Goal: Find specific page/section: Find specific page/section

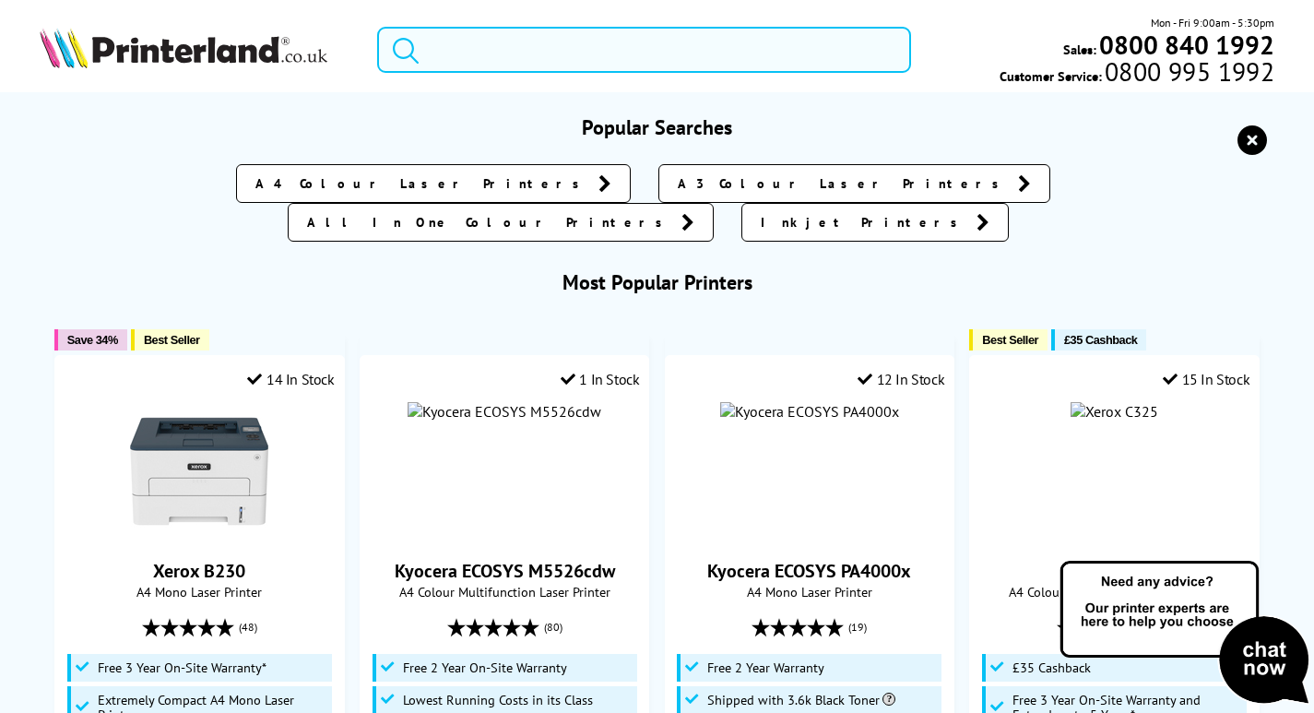
click at [649, 57] on input "search" at bounding box center [644, 50] width 534 height 46
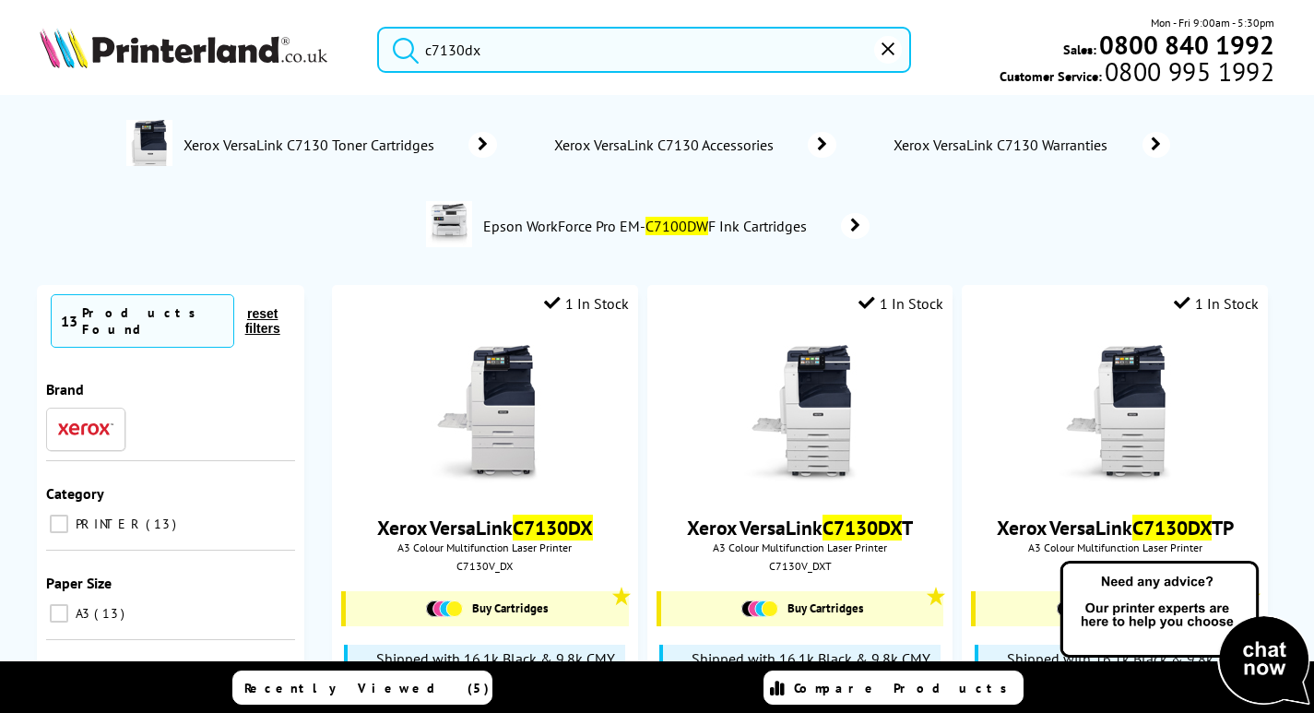
drag, startPoint x: 440, startPoint y: 55, endPoint x: 253, endPoint y: 51, distance: 187.3
click at [253, 51] on div "c7130dx Mon - Fri 9:00am - 5:30pm Sales: 0800 840 1992 Customer Service: 0800 9…" at bounding box center [657, 54] width 1314 height 81
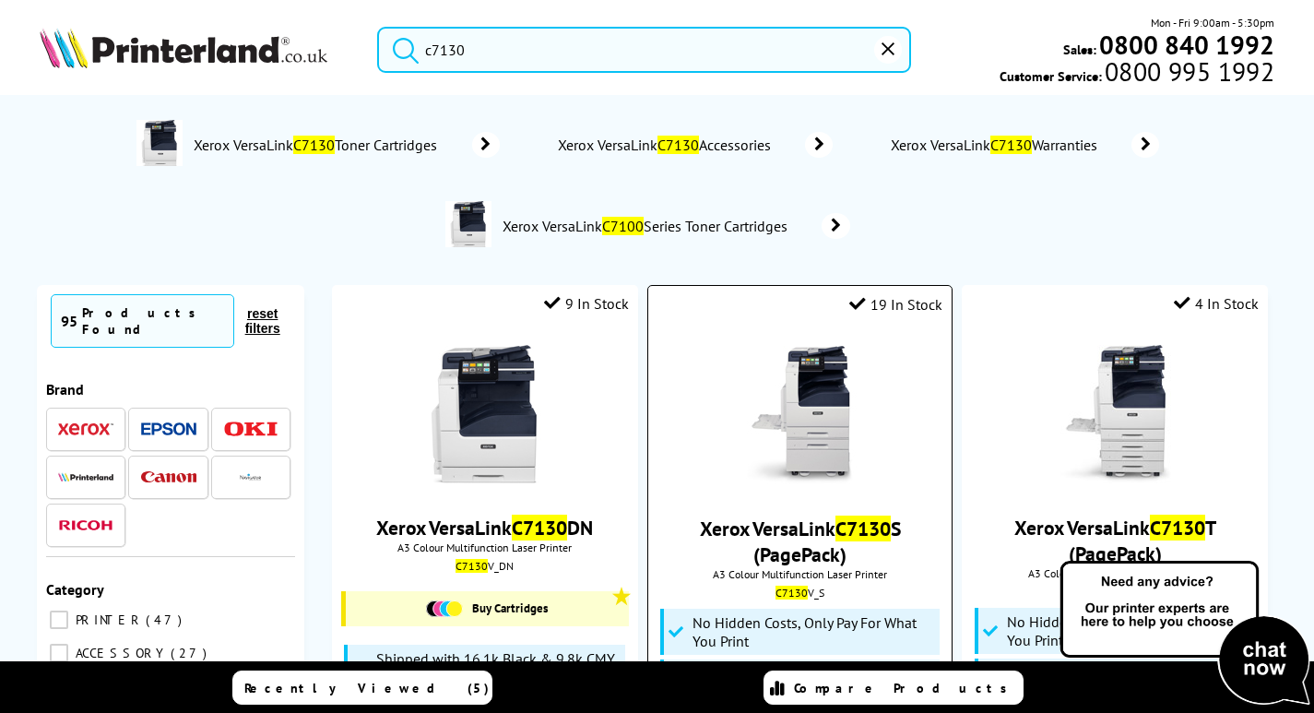
type input "c7130"
click at [839, 423] on img at bounding box center [800, 415] width 138 height 138
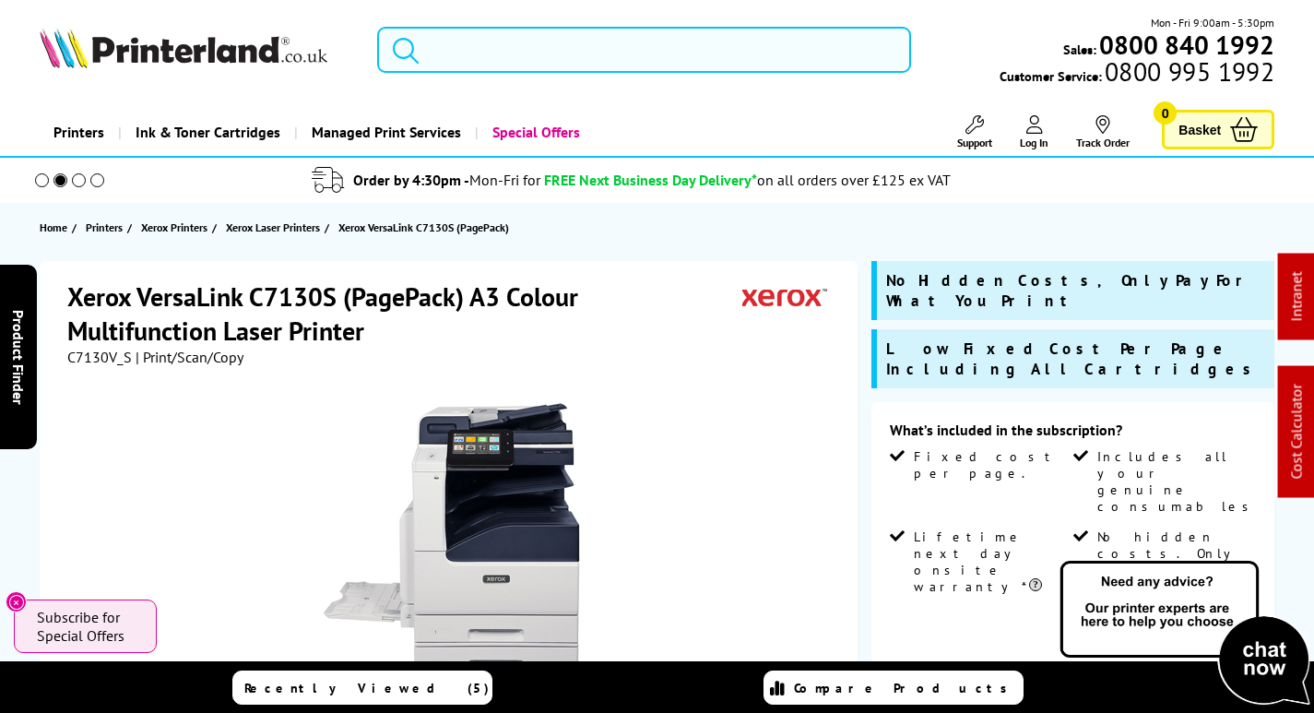
click at [567, 51] on input "search" at bounding box center [644, 50] width 534 height 46
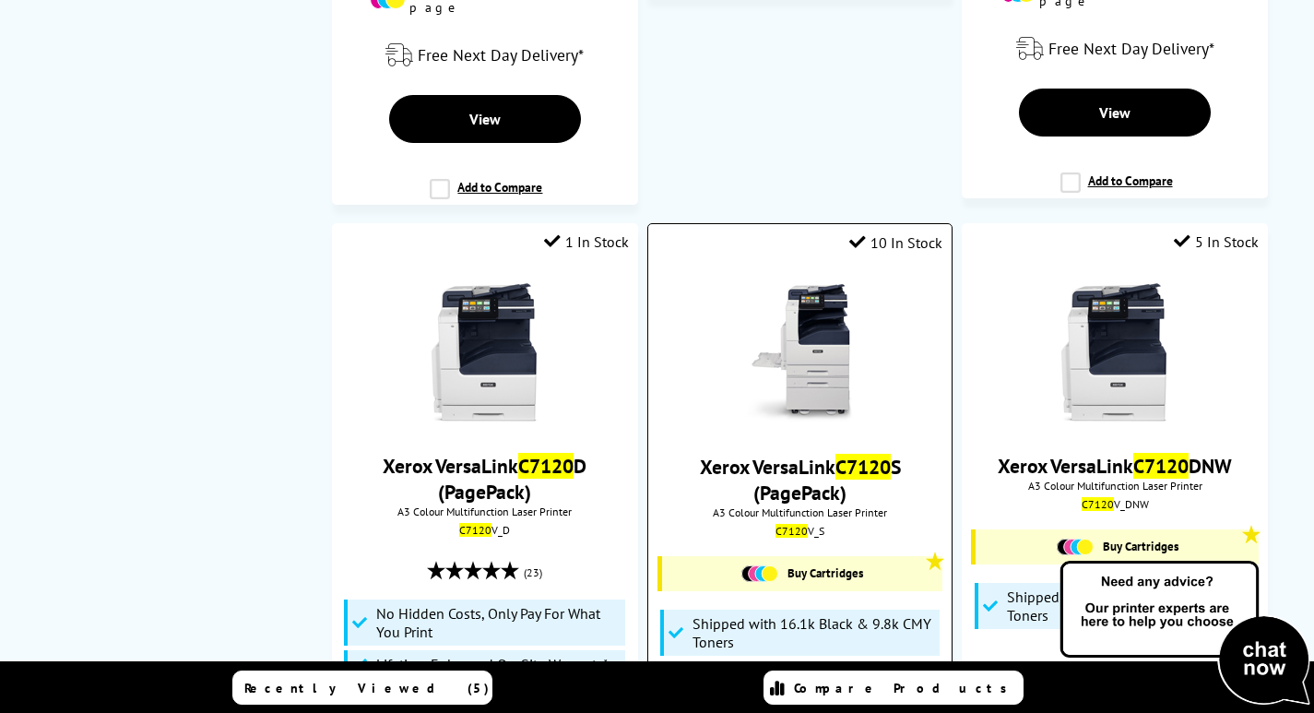
scroll to position [922, 0]
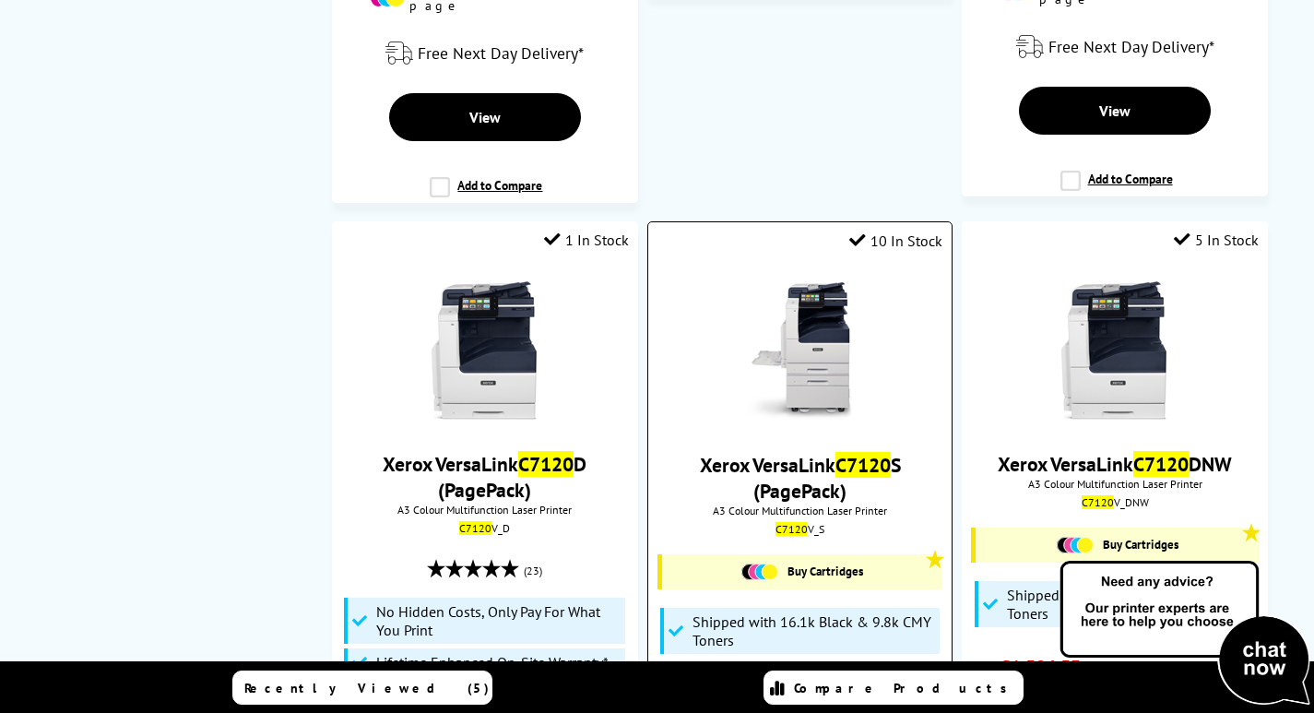
type input "c7120"
click at [838, 303] on img at bounding box center [800, 351] width 138 height 138
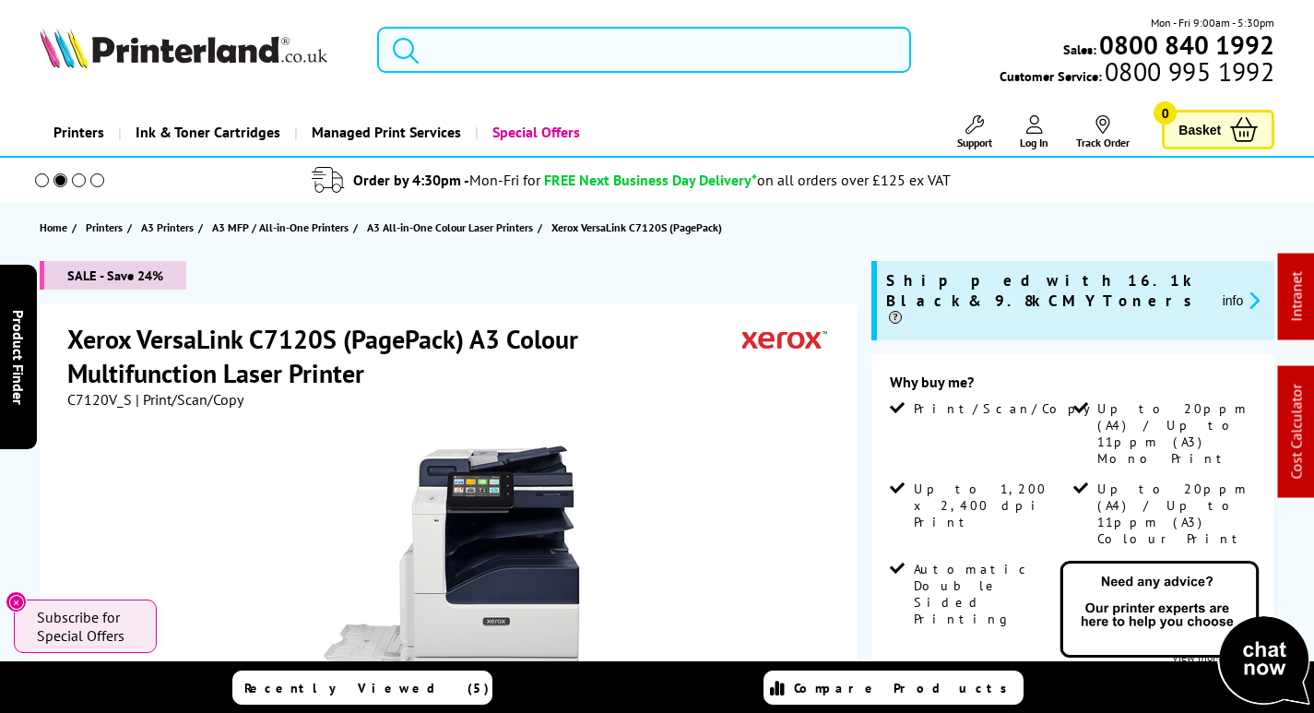
click at [535, 69] on input "search" at bounding box center [644, 50] width 534 height 46
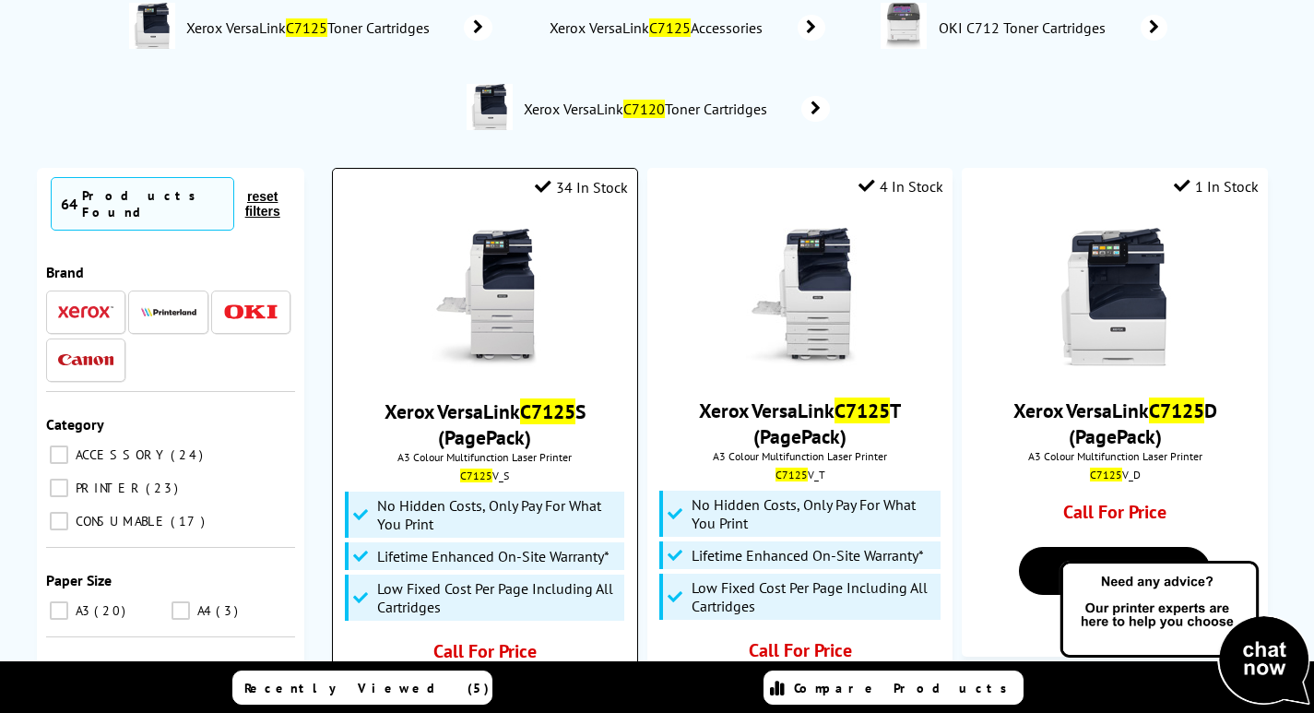
scroll to position [184, 0]
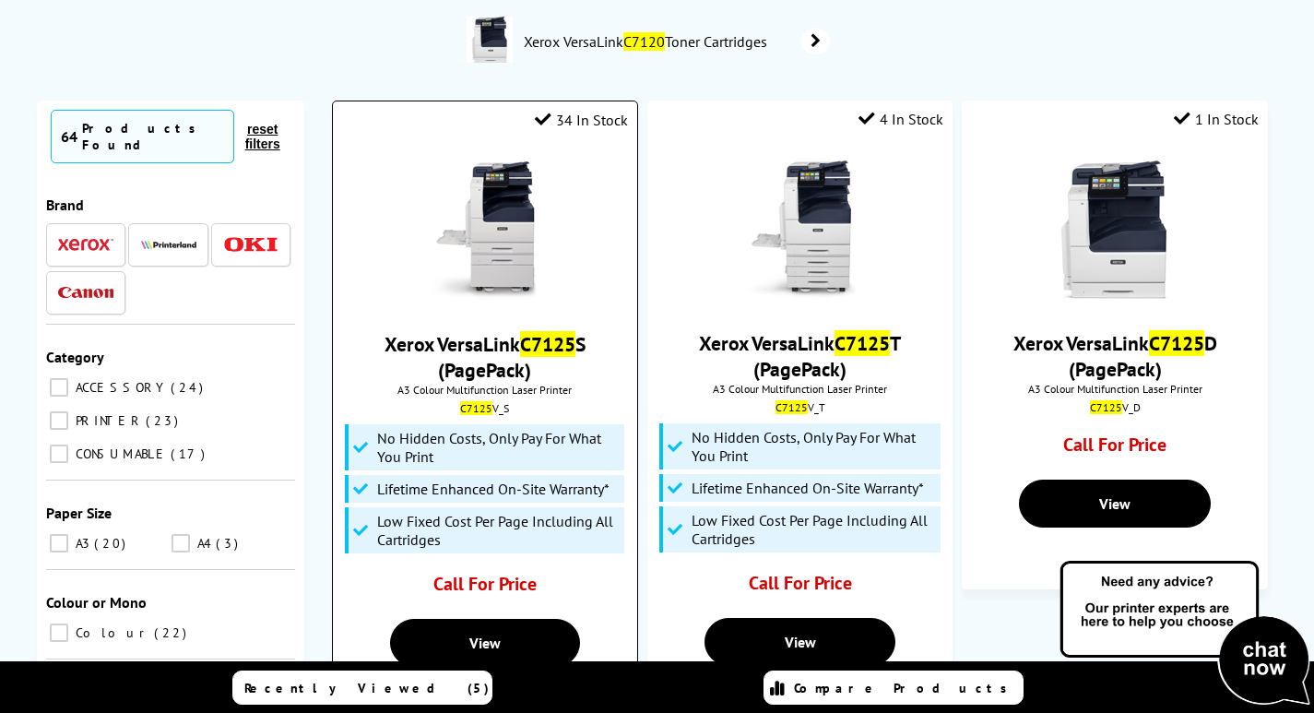
type input "c7125"
click at [513, 248] on img at bounding box center [485, 230] width 138 height 138
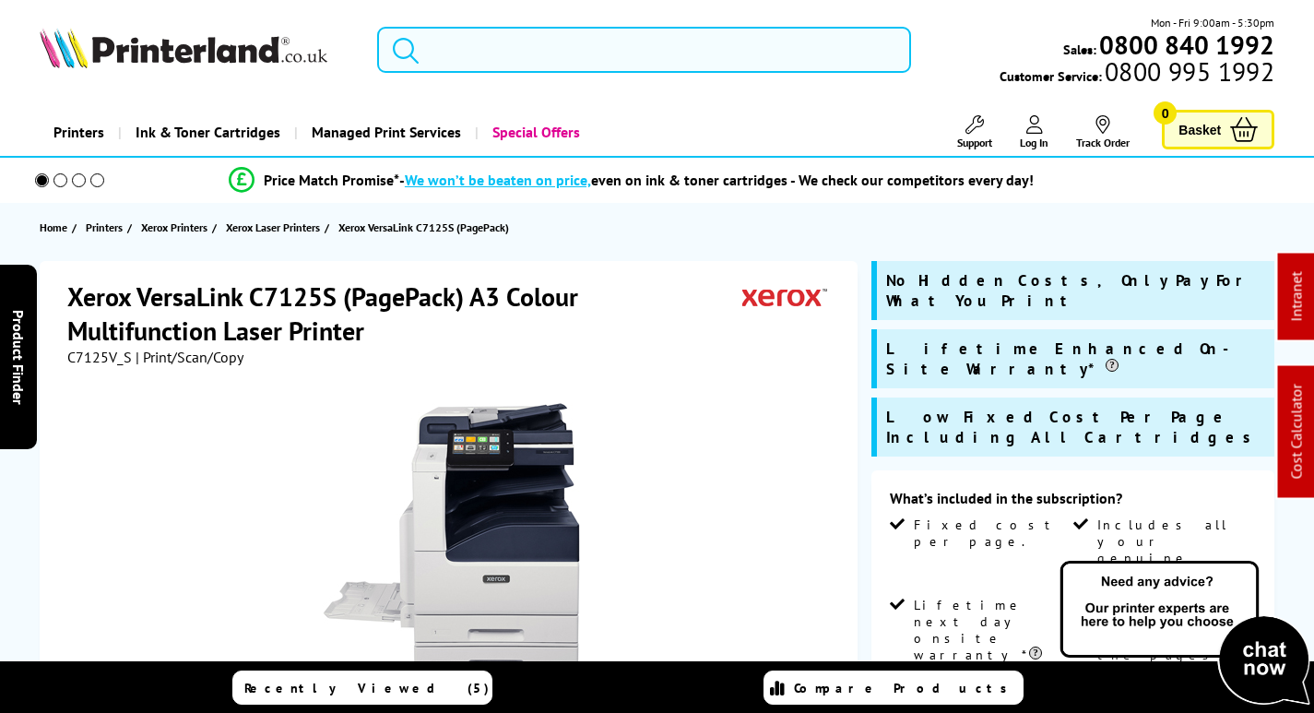
click at [493, 42] on input "search" at bounding box center [644, 50] width 534 height 46
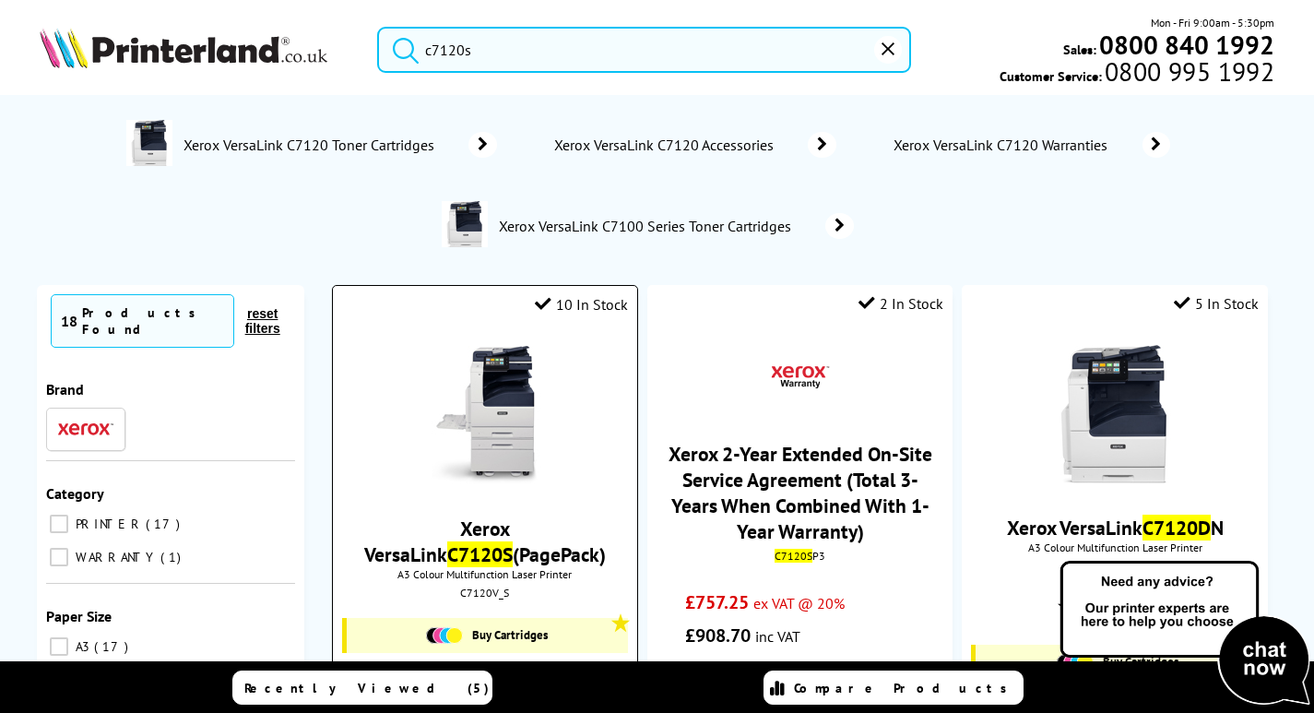
type input "c7120s"
click at [519, 438] on img at bounding box center [485, 415] width 138 height 138
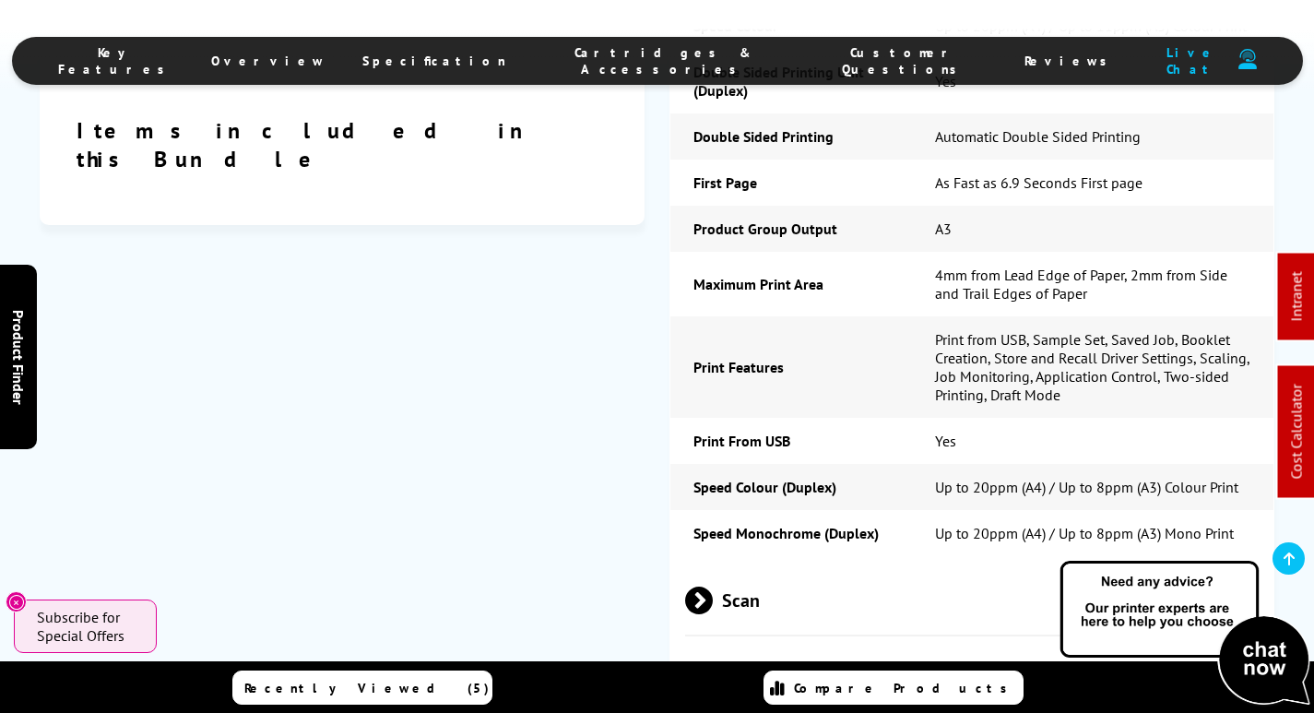
scroll to position [2767, 0]
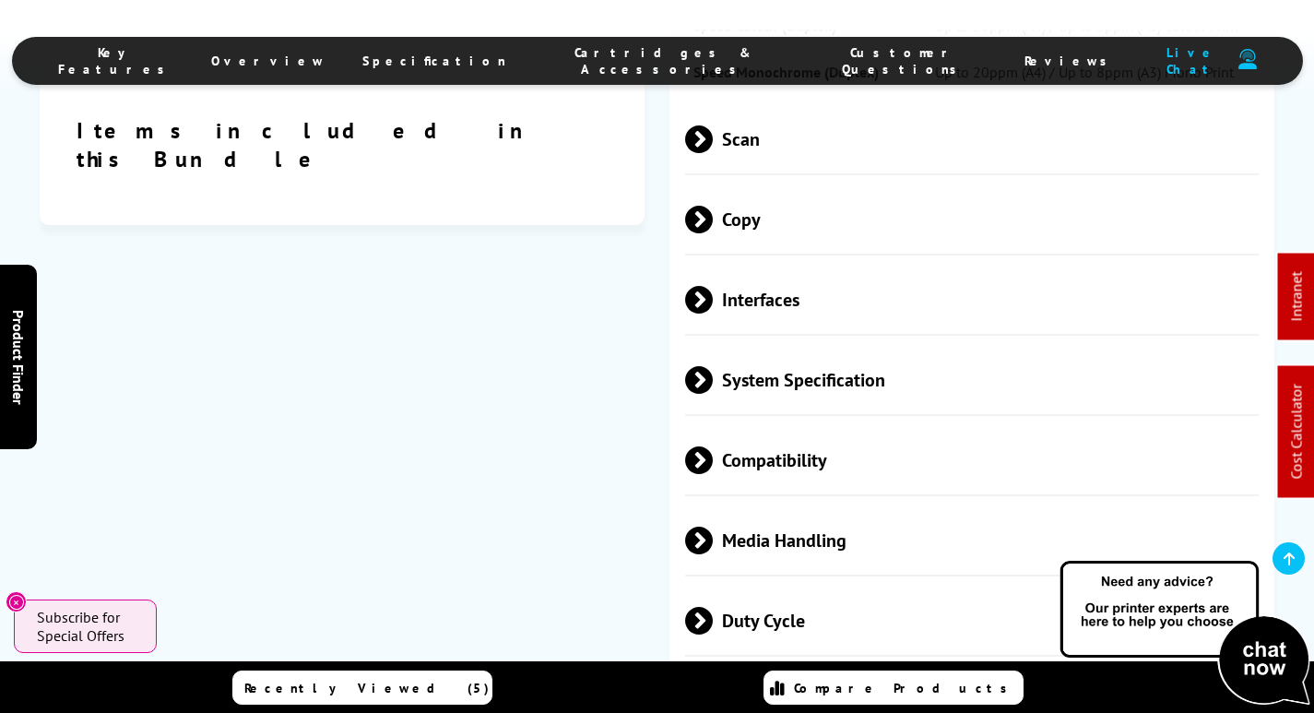
click at [772, 104] on span "Scan" at bounding box center [972, 138] width 574 height 69
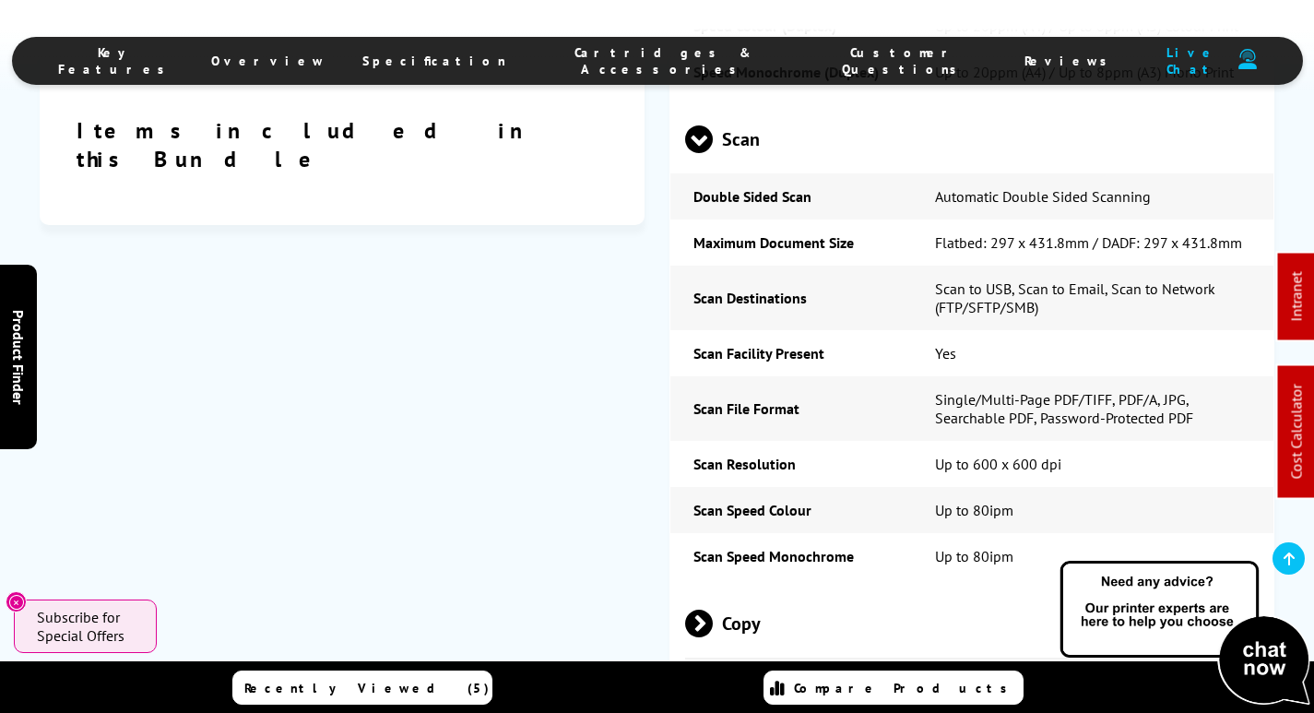
click at [772, 104] on span "Scan" at bounding box center [972, 138] width 574 height 69
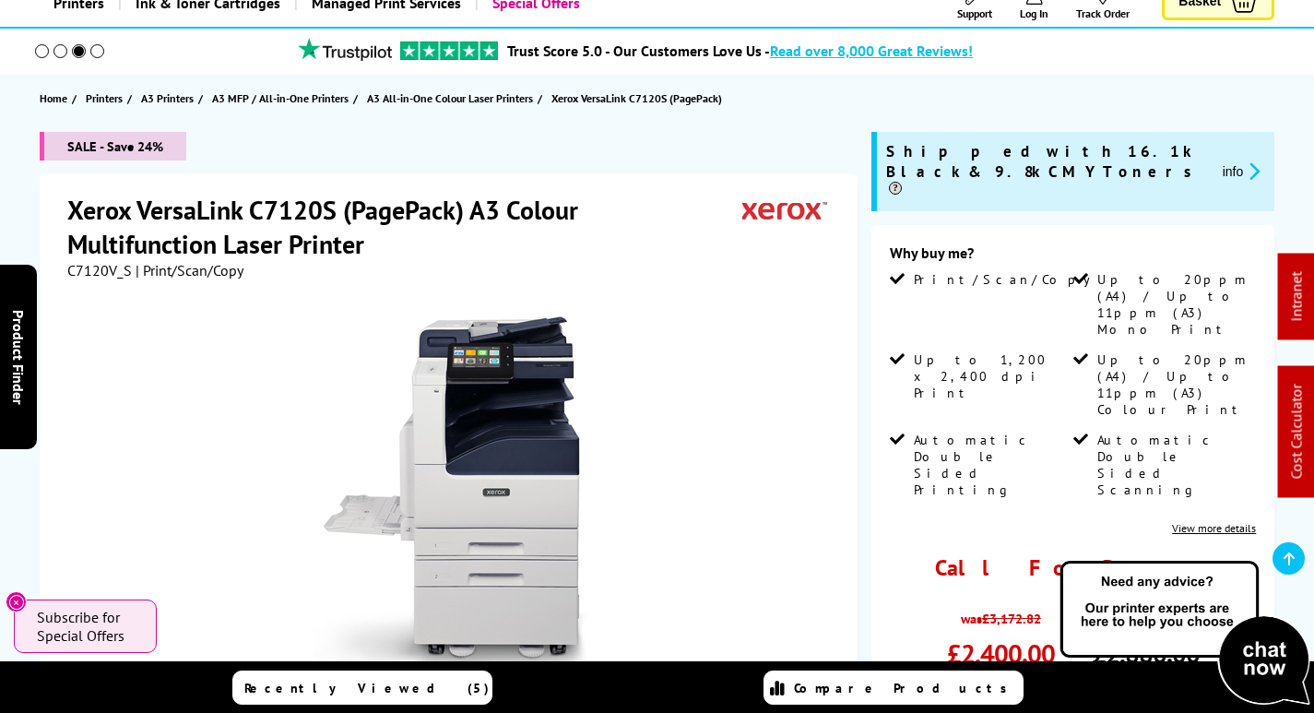
scroll to position [184, 0]
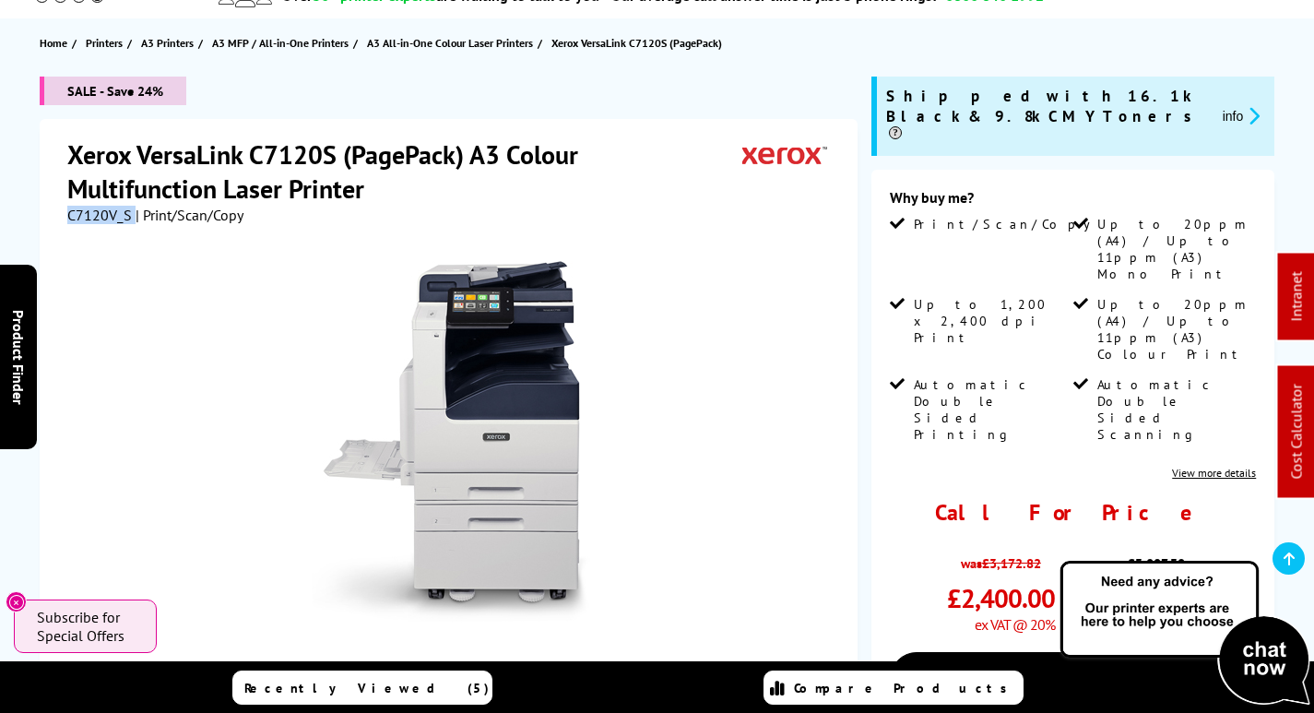
drag, startPoint x: 131, startPoint y: 214, endPoint x: 43, endPoint y: 208, distance: 87.8
click at [43, 208] on div "Xerox VersaLink C7120S (PagePack) A3 Colour Multifunction Laser Printer C7120V_…" at bounding box center [449, 505] width 818 height 773
copy div "C7120V_S"
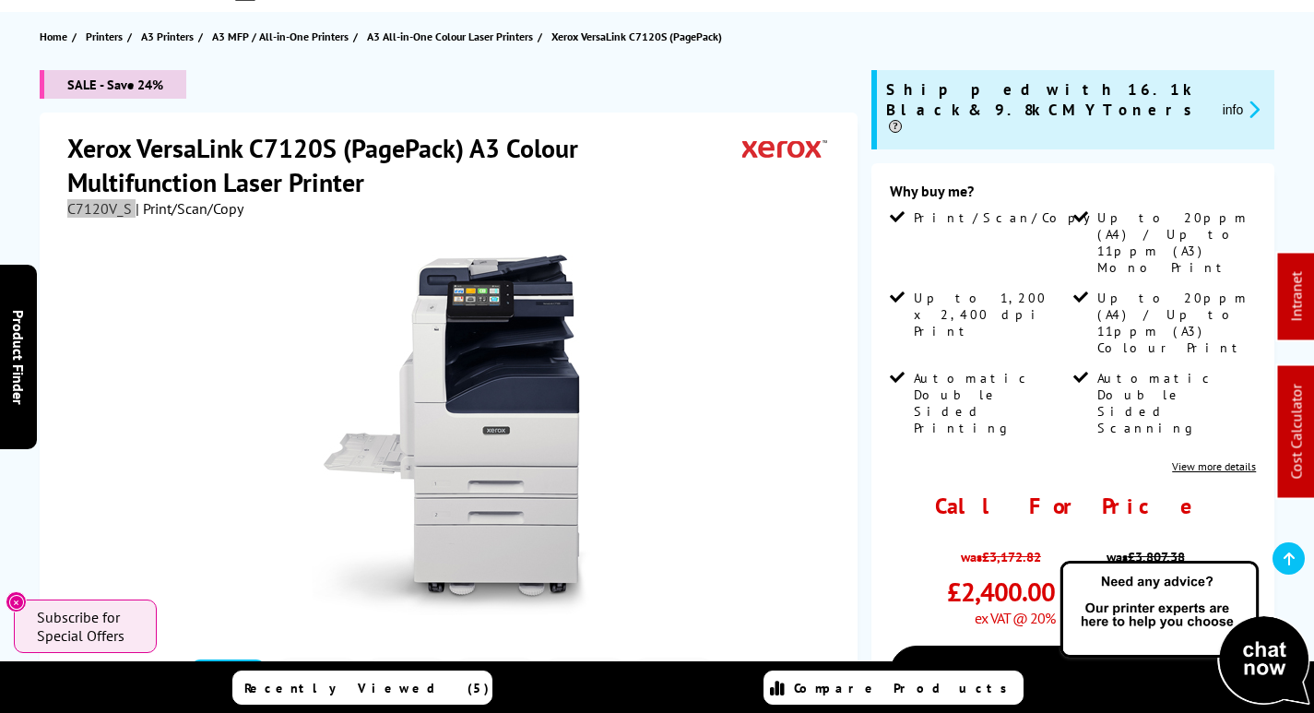
scroll to position [0, 0]
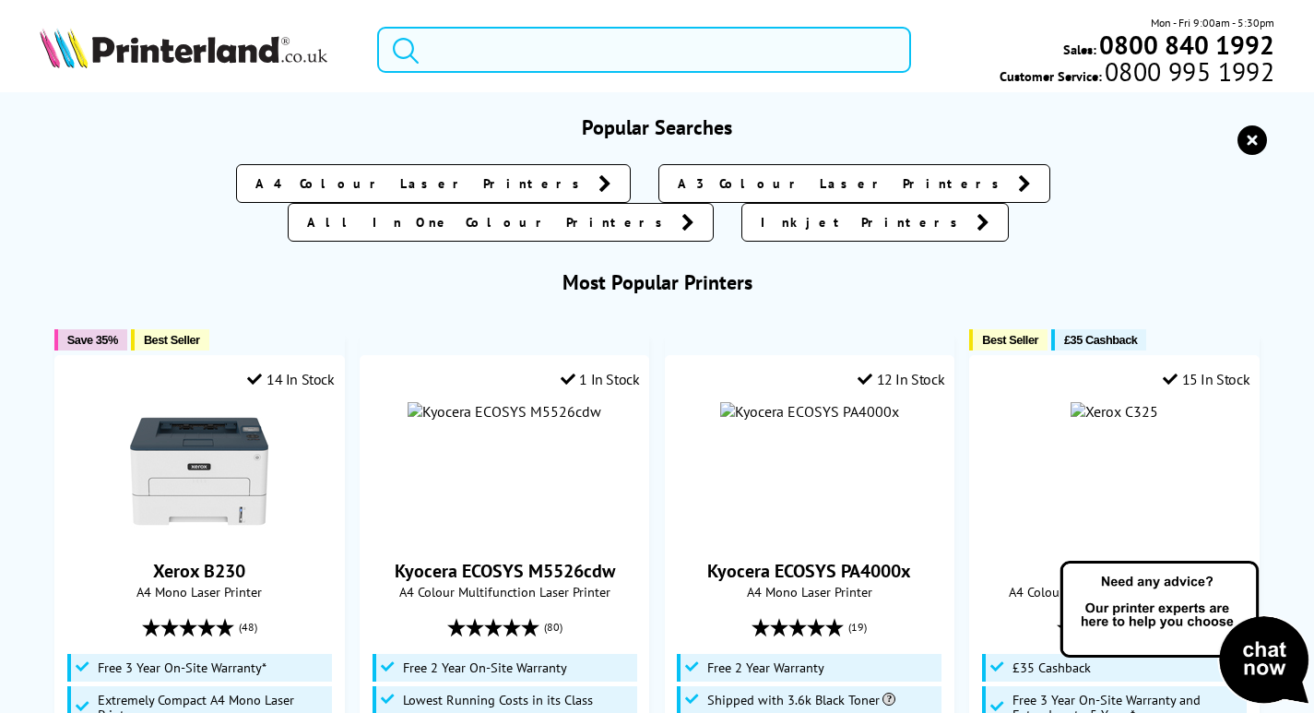
click at [486, 53] on input "search" at bounding box center [644, 50] width 534 height 46
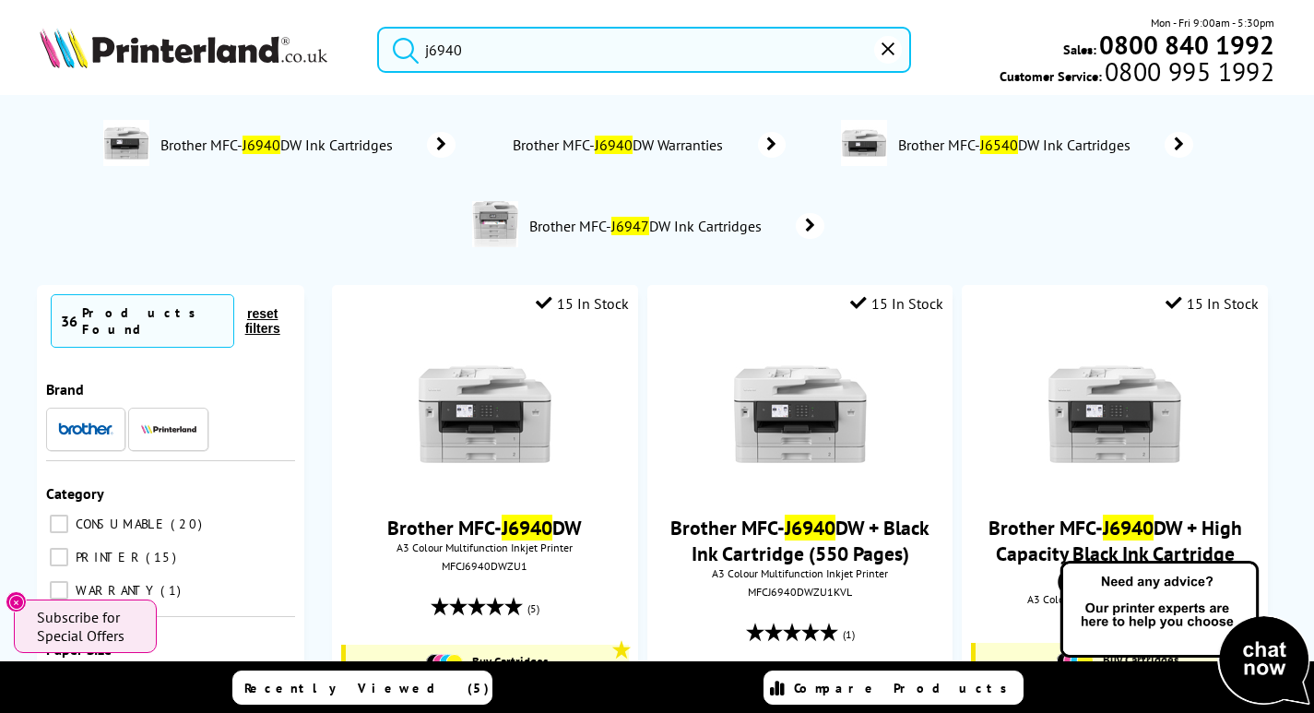
drag, startPoint x: 486, startPoint y: 47, endPoint x: 42, endPoint y: 45, distance: 444.6
click at [42, 45] on div "j6940 Mon - Fri 9:00am - 5:30pm Sales: 0800 840 1992 Customer Service: 0800 995…" at bounding box center [657, 54] width 1314 height 81
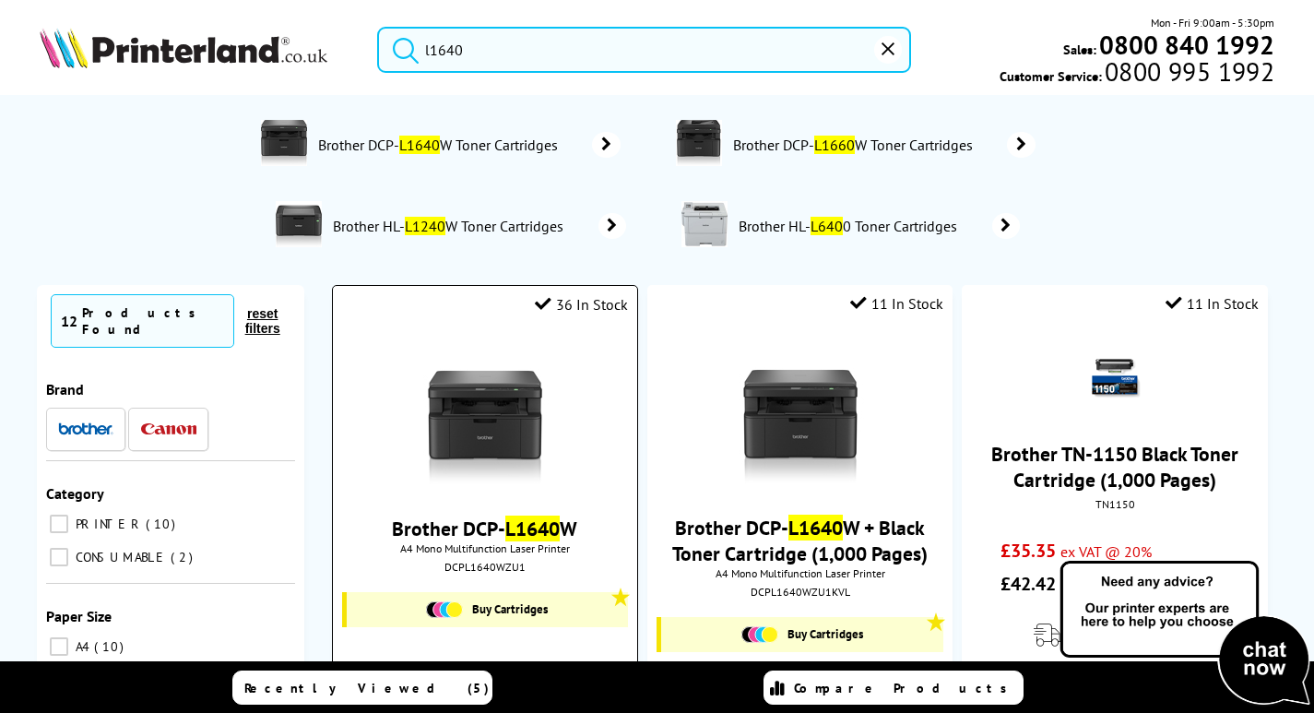
type input "l1640"
click at [499, 403] on img at bounding box center [485, 415] width 138 height 138
